Goal: Task Accomplishment & Management: Complete application form

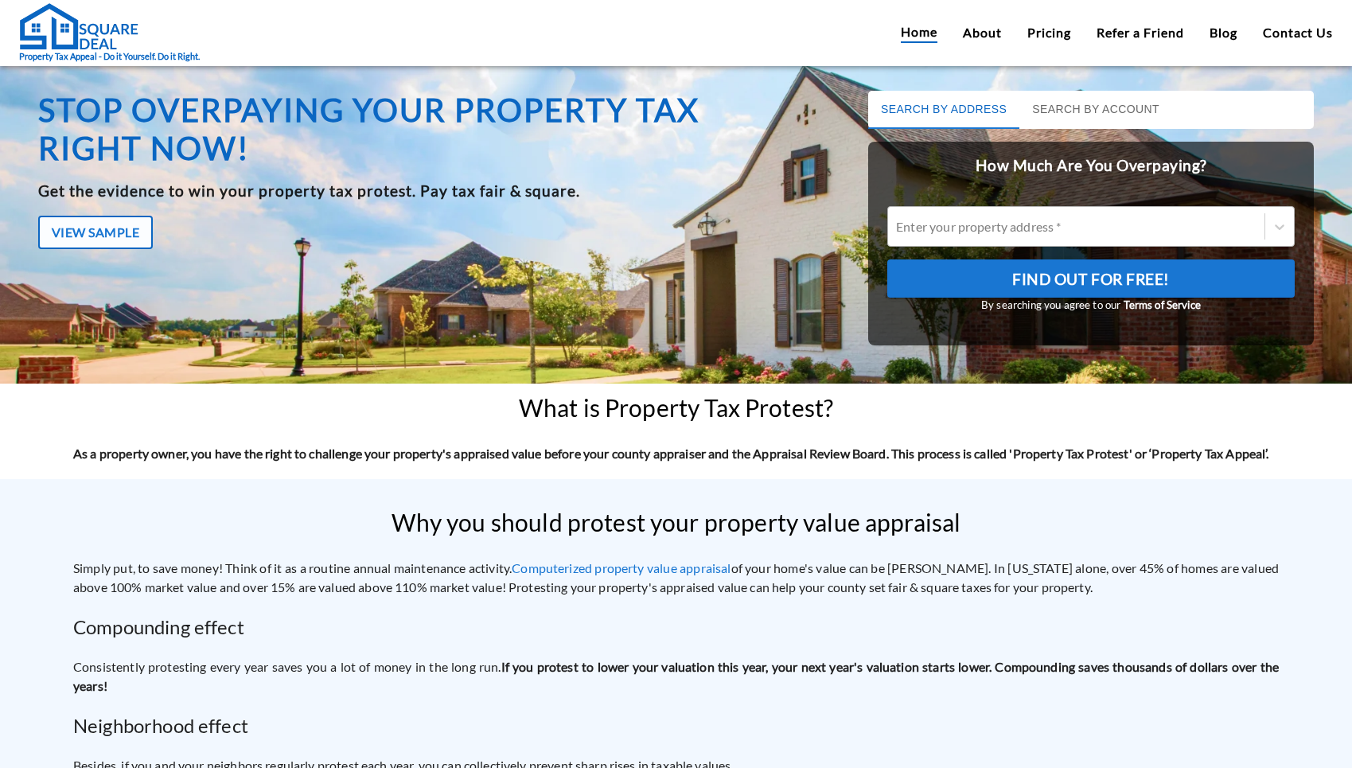
click at [1045, 220] on div at bounding box center [1076, 226] width 360 height 18
click at [898, 220] on input "Enter your property address *" at bounding box center [897, 226] width 2 height 15
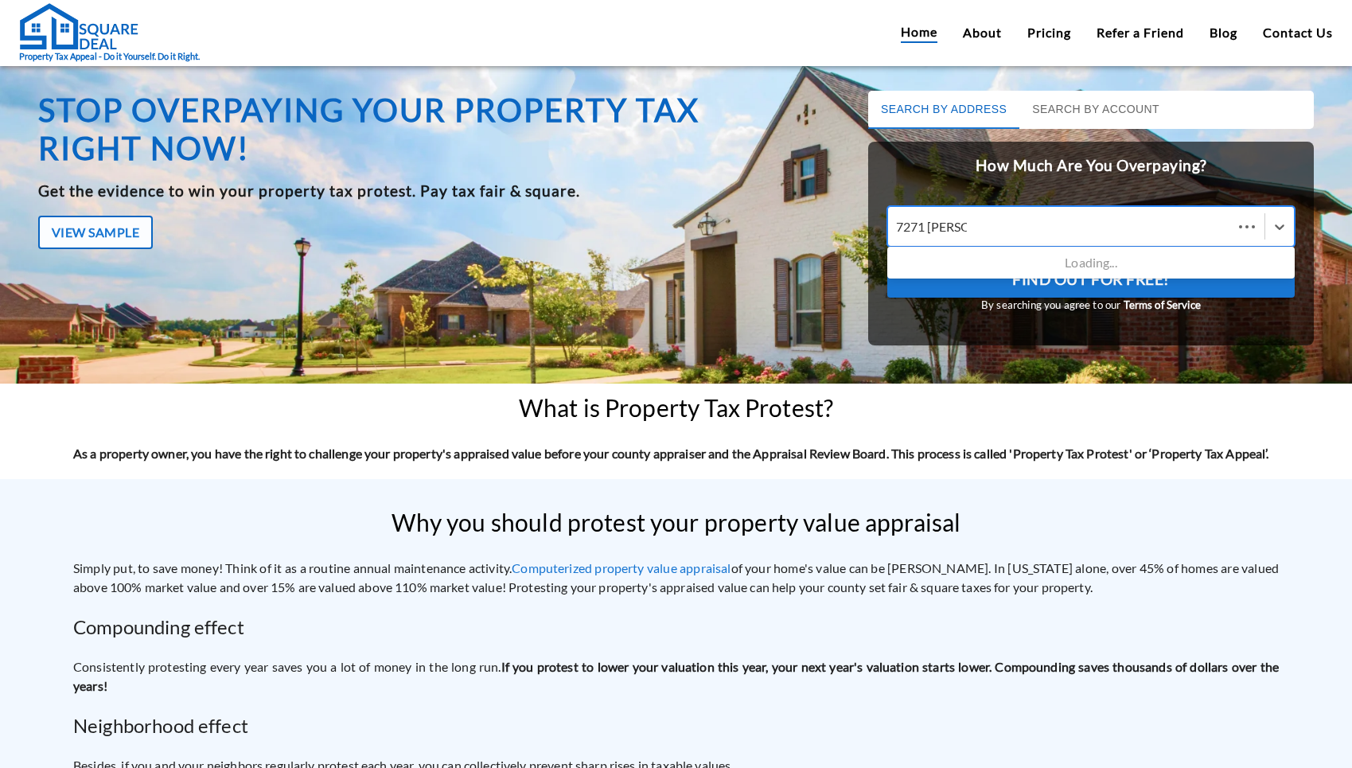
type input "7271 [PERSON_NAME]"
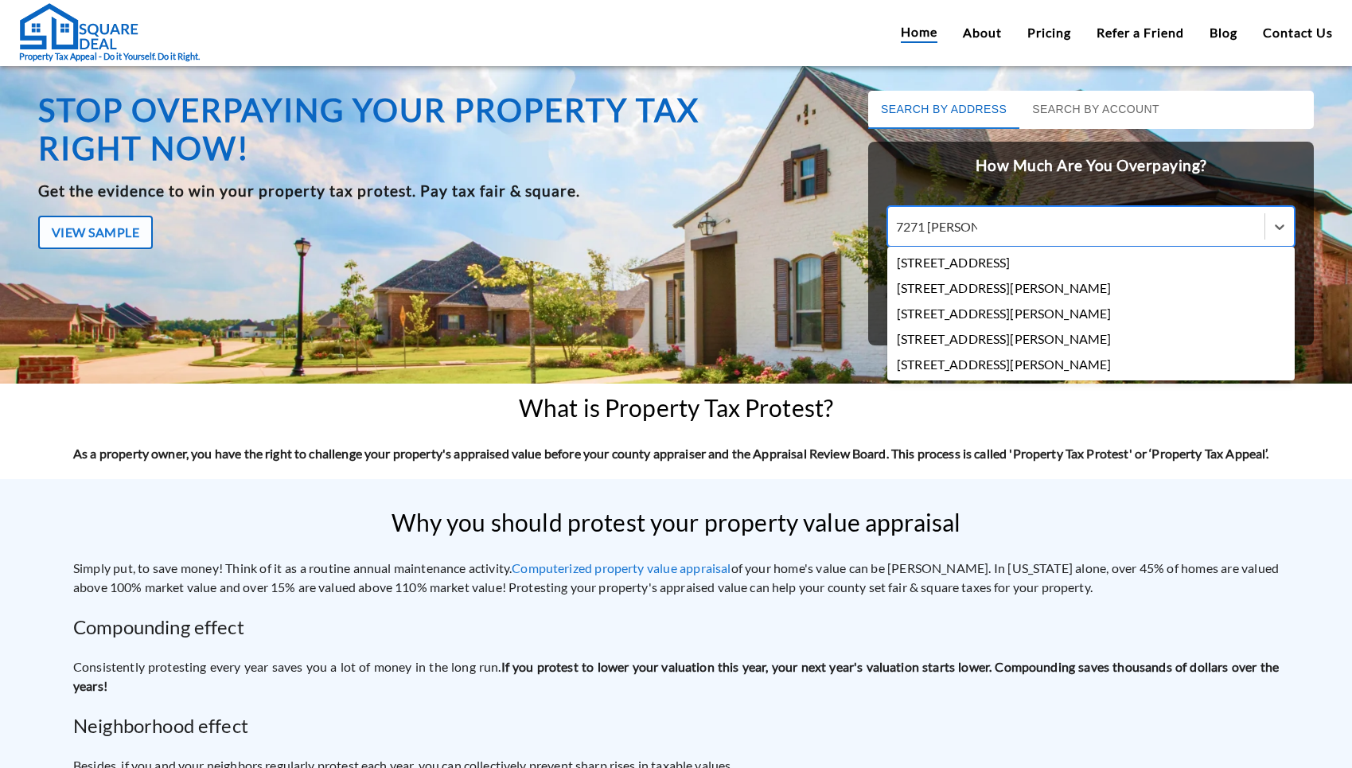
click at [943, 295] on div "[STREET_ADDRESS][PERSON_NAME]" at bounding box center [1090, 287] width 407 height 25
click at [943, 234] on input "7271 [PERSON_NAME]" at bounding box center [936, 226] width 81 height 15
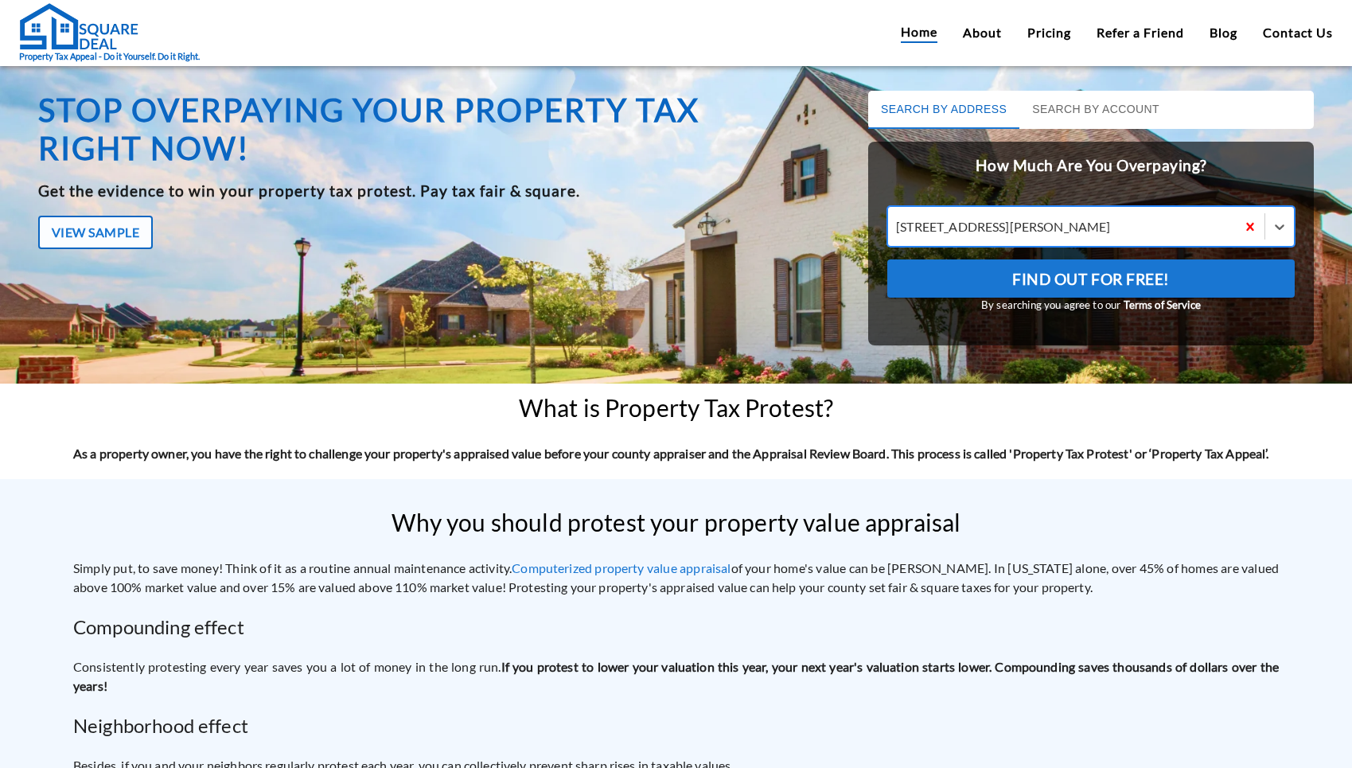
click at [1089, 232] on div at bounding box center [1062, 226] width 332 height 18
click at [898, 232] on input "option [STREET_ADDRESS][PERSON_NAME], selected. [STREET_ADDRESS][PERSON_NAME]" at bounding box center [897, 226] width 2 height 15
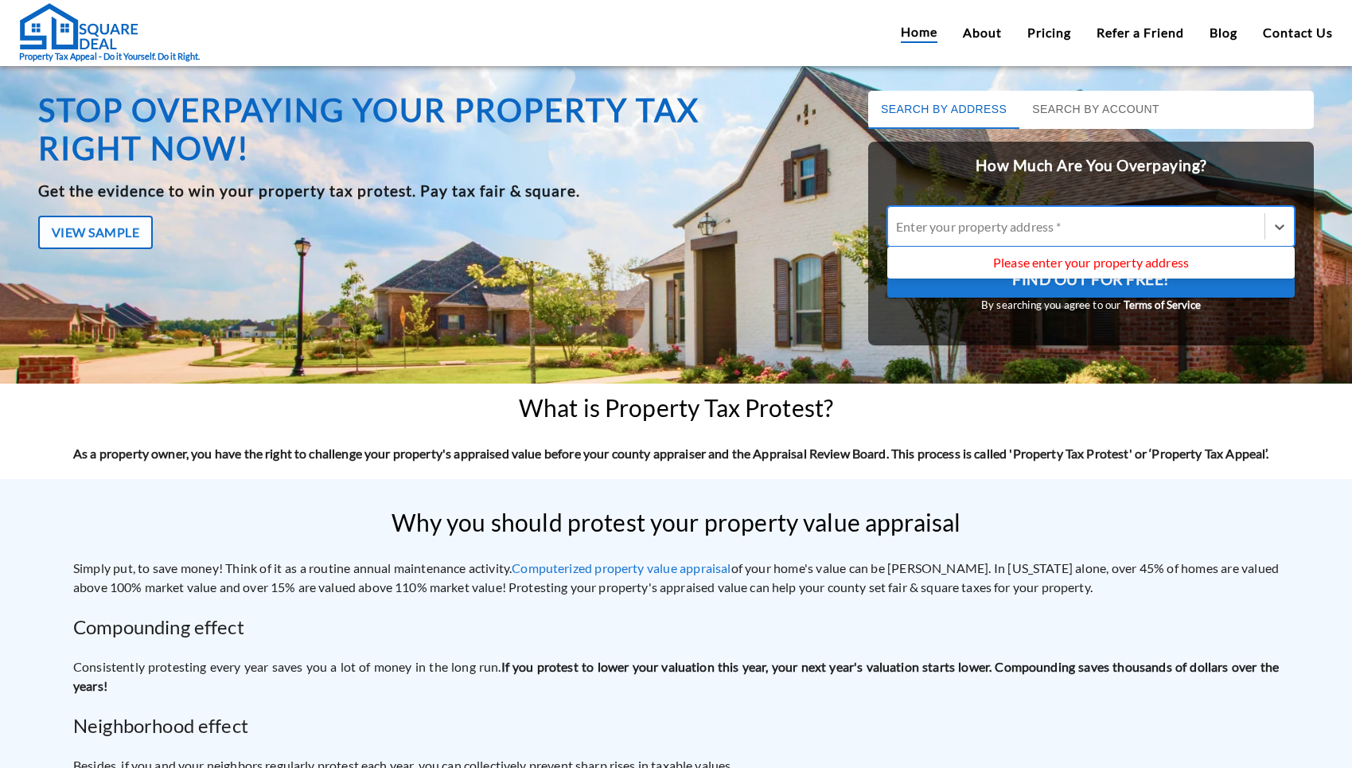
drag, startPoint x: 1231, startPoint y: 222, endPoint x: 1239, endPoint y: 227, distance: 10.0
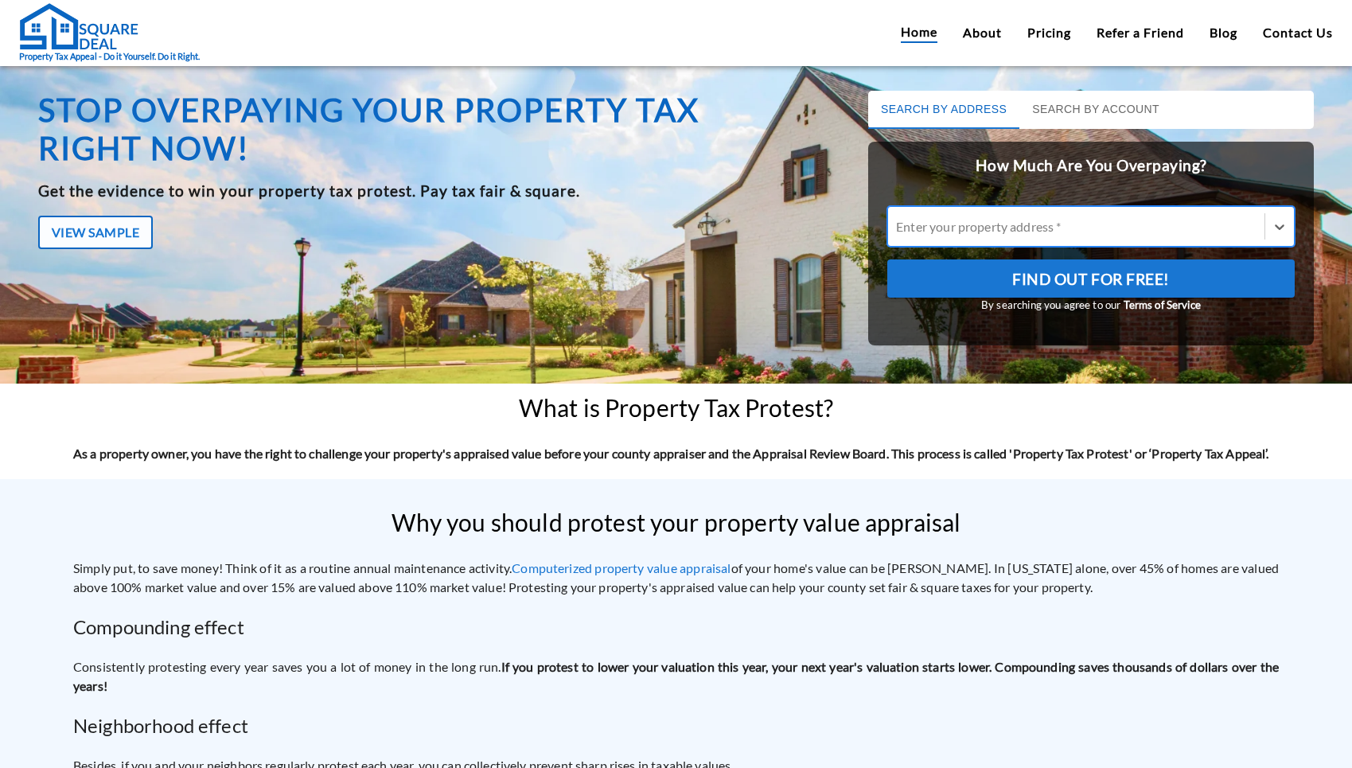
click at [1109, 230] on div at bounding box center [1076, 226] width 360 height 18
click at [898, 230] on input "All selected options have been cleared. Enter your property address *" at bounding box center [897, 226] width 2 height 15
click at [1108, 230] on div at bounding box center [1076, 226] width 360 height 18
click at [898, 230] on input "All selected options have been cleared. Enter your property address *" at bounding box center [897, 226] width 2 height 15
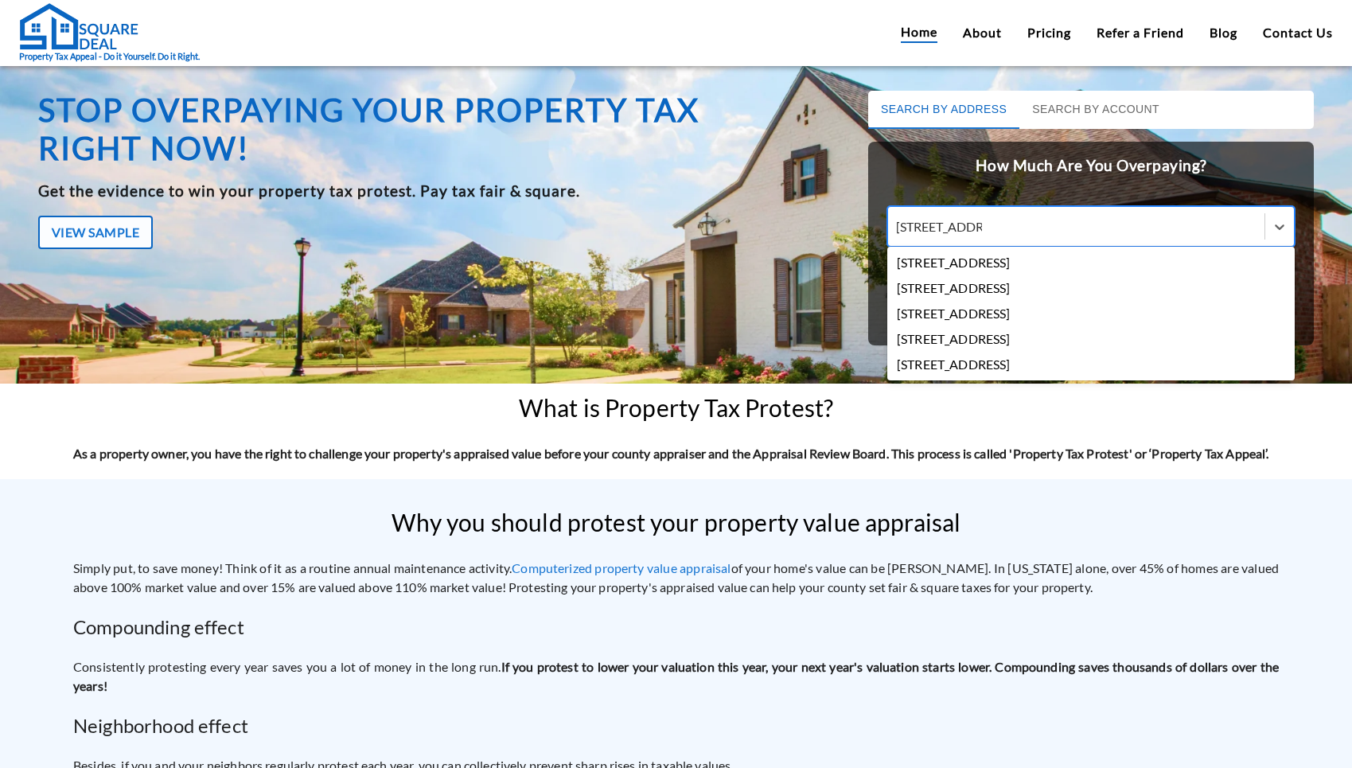
type input "5615 [GEOGRAPHIC_DATA]"
click at [1026, 368] on div "[STREET_ADDRESS]" at bounding box center [1090, 364] width 407 height 25
click at [977, 234] on input "5615 [GEOGRAPHIC_DATA]" at bounding box center [936, 226] width 81 height 15
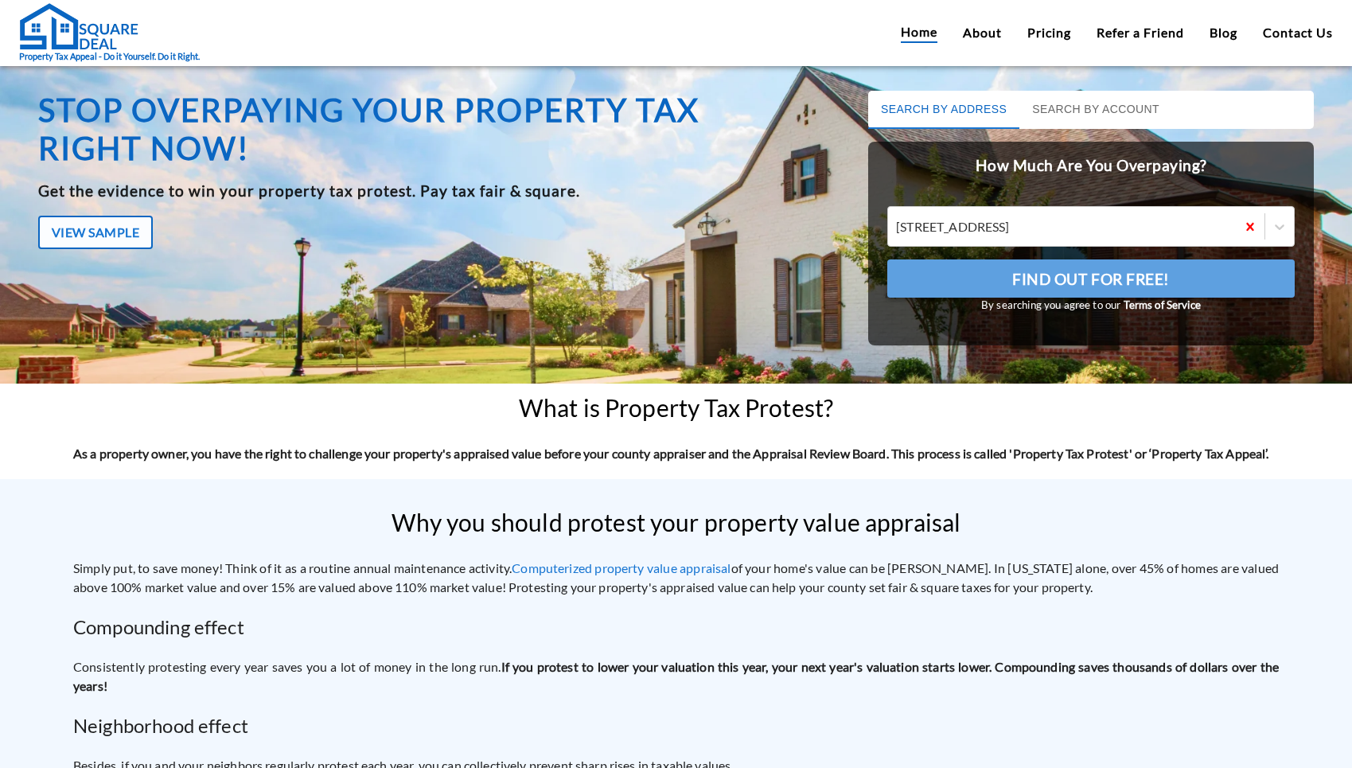
click at [1031, 289] on span "Find Out For Free!" at bounding box center [1091, 279] width 158 height 27
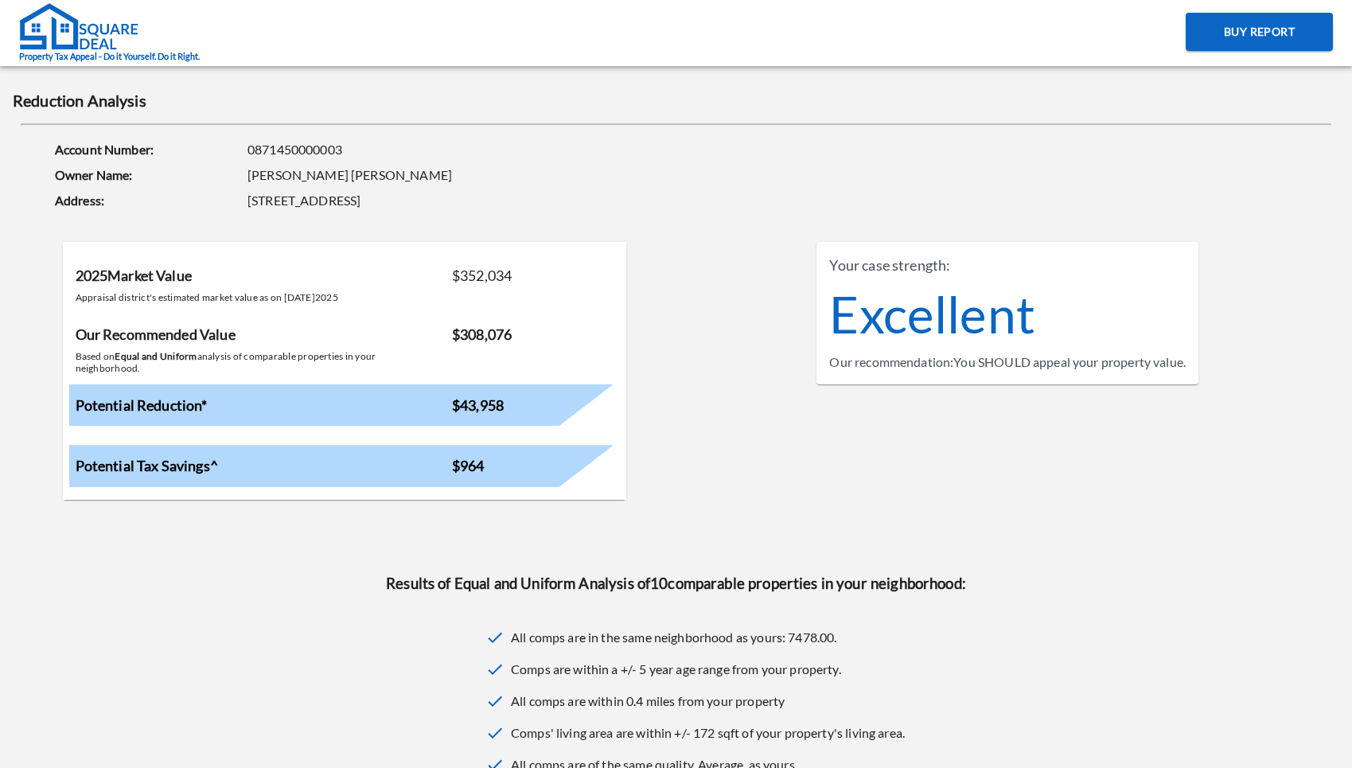
click at [138, 47] on img at bounding box center [78, 26] width 119 height 48
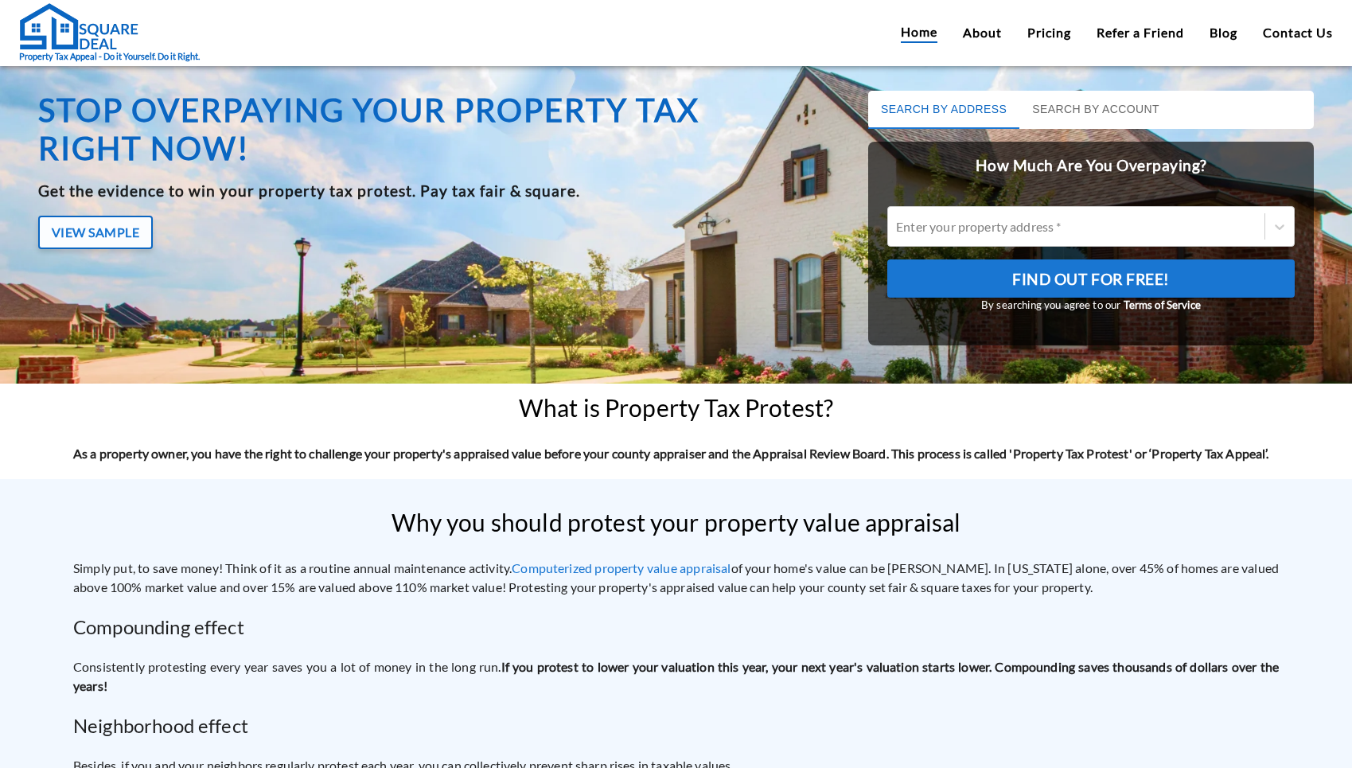
click at [86, 243] on button "View Sample" at bounding box center [95, 232] width 115 height 33
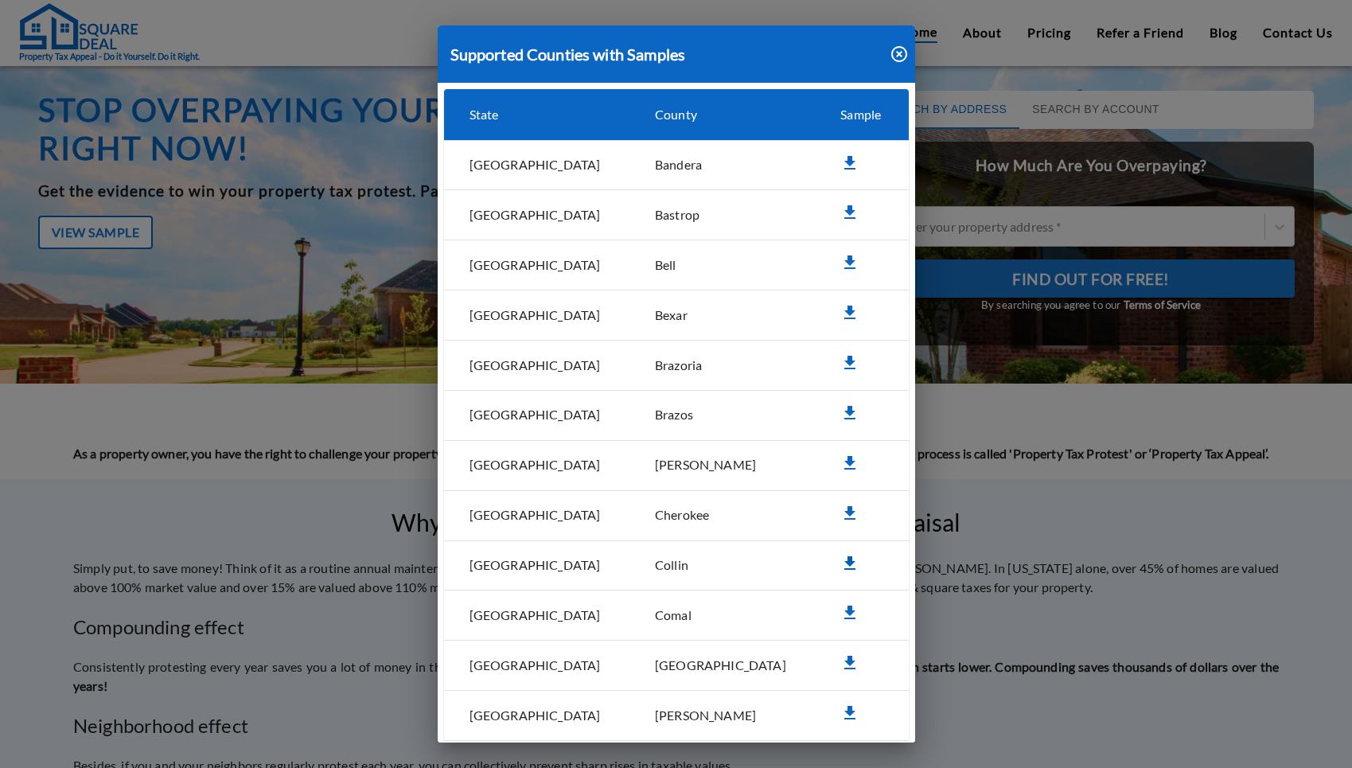
click at [840, 566] on icon "simple table" at bounding box center [849, 563] width 19 height 19
click at [889, 59] on icon "button" at bounding box center [898, 54] width 19 height 19
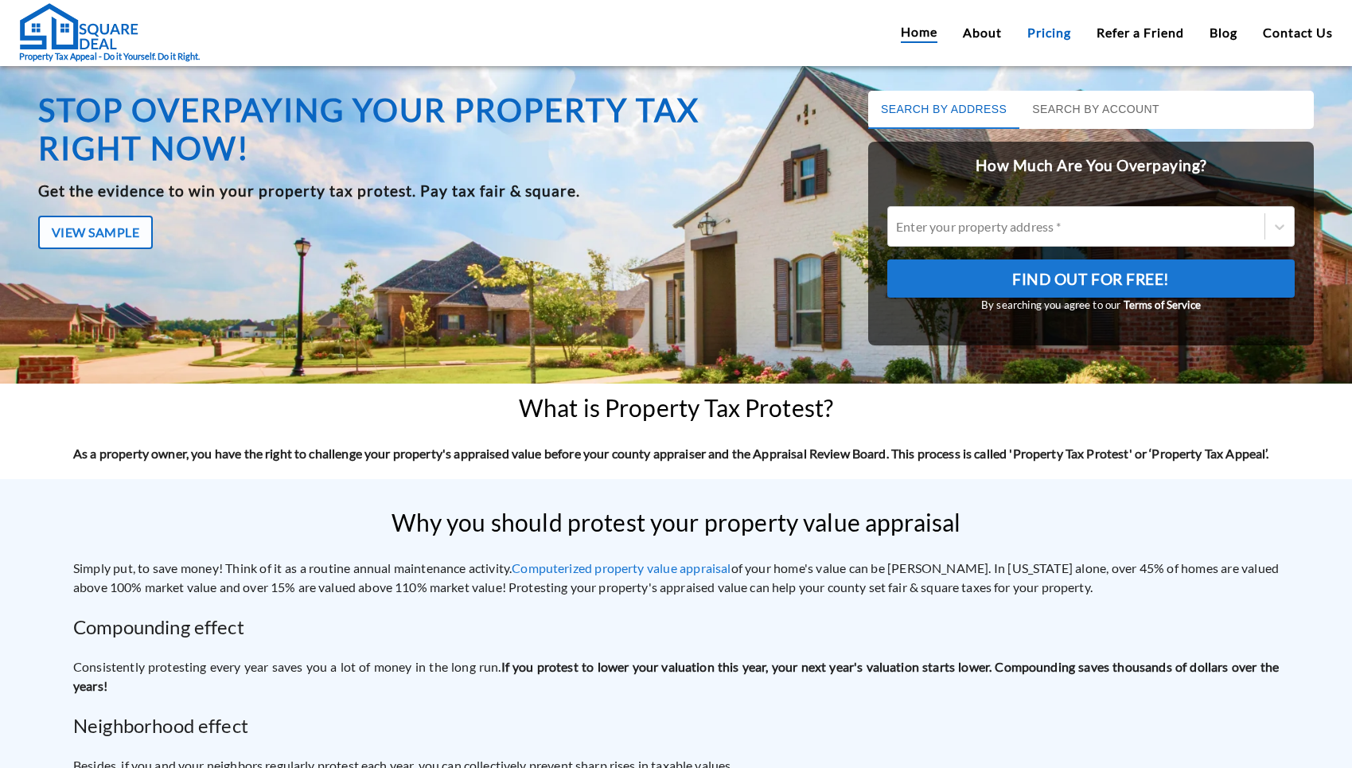
click at [1031, 38] on link "Pricing" at bounding box center [1049, 32] width 44 height 19
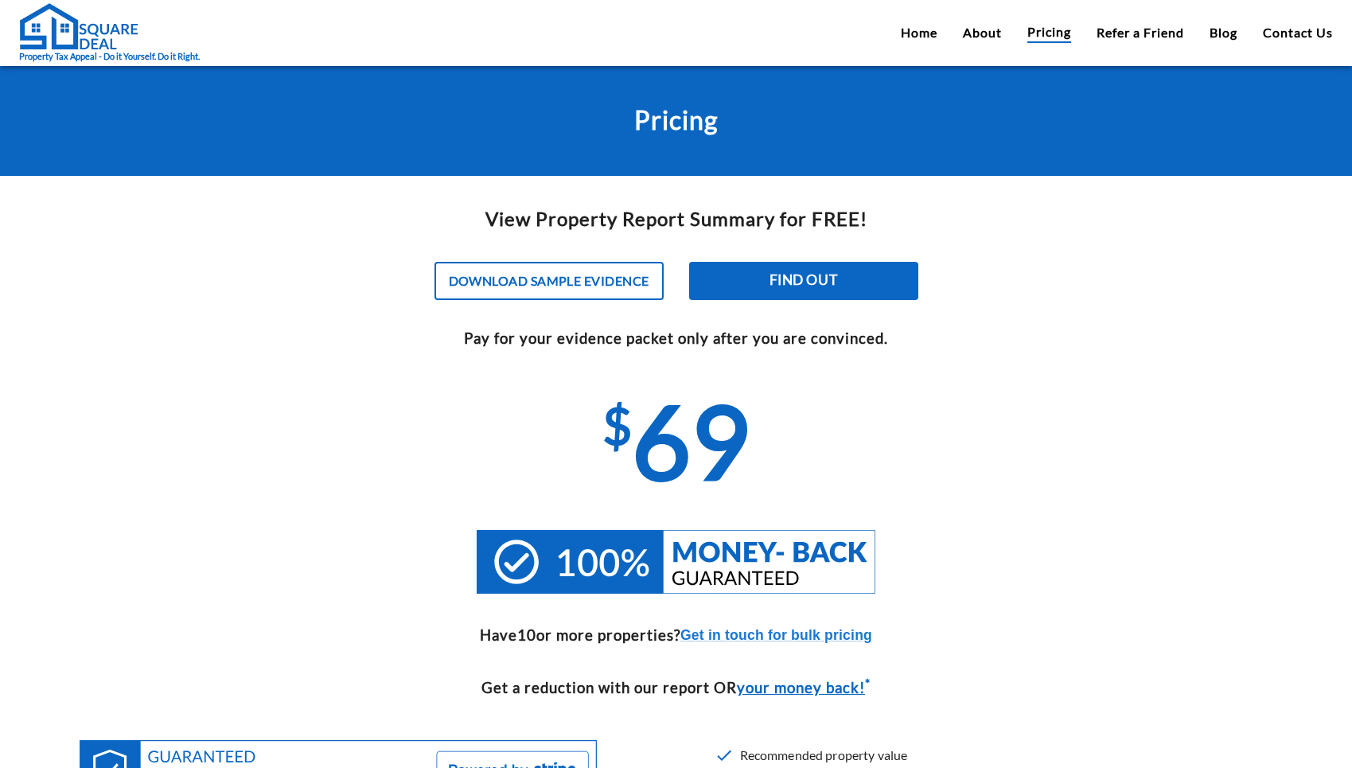
click at [1169, 131] on h1 "Pricing" at bounding box center [676, 120] width 1352 height 38
